Goal: Task Accomplishment & Management: Manage account settings

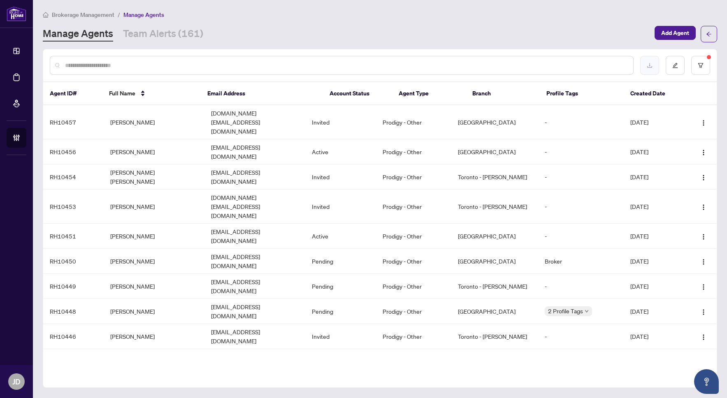
click at [654, 67] on button "button" at bounding box center [649, 65] width 19 height 19
click at [180, 61] on input "text" at bounding box center [345, 65] width 561 height 9
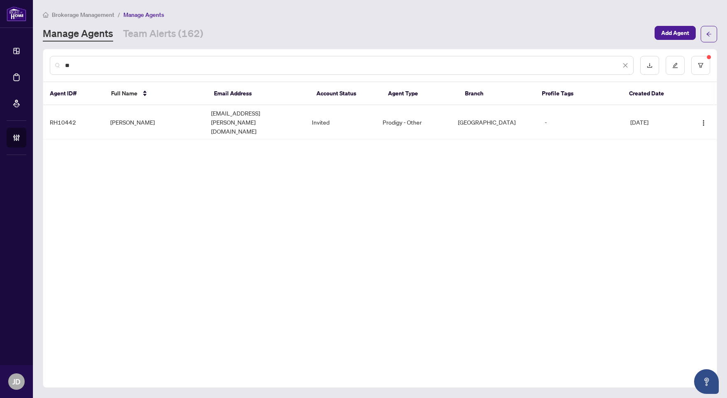
type input "*"
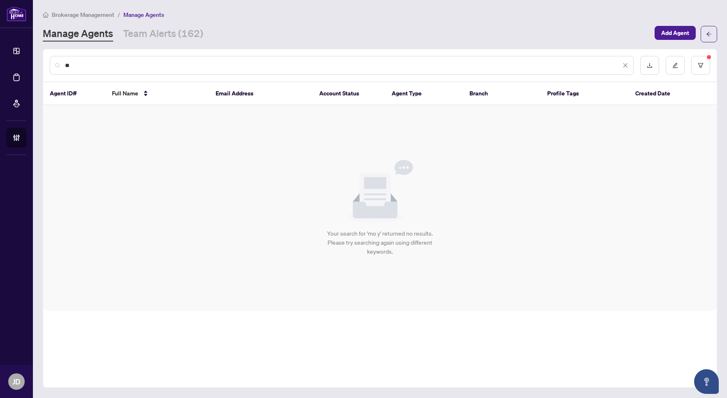
type input "*"
